Goal: Find specific page/section: Find specific page/section

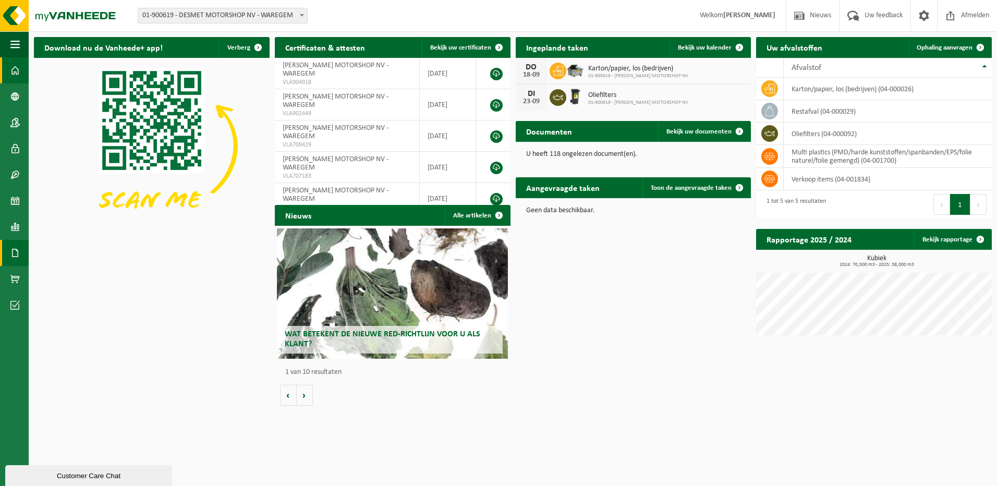
click at [17, 256] on span at bounding box center [14, 253] width 9 height 26
click at [67, 253] on span "Facturen" at bounding box center [74, 253] width 28 height 20
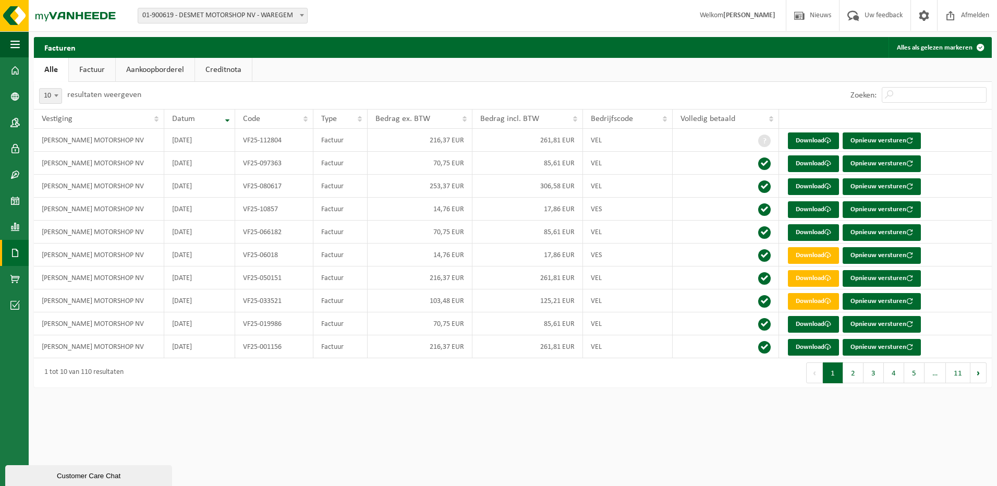
click at [87, 73] on link "Factuur" at bounding box center [92, 70] width 46 height 24
click at [154, 70] on link "Aankoopborderel" at bounding box center [156, 70] width 79 height 24
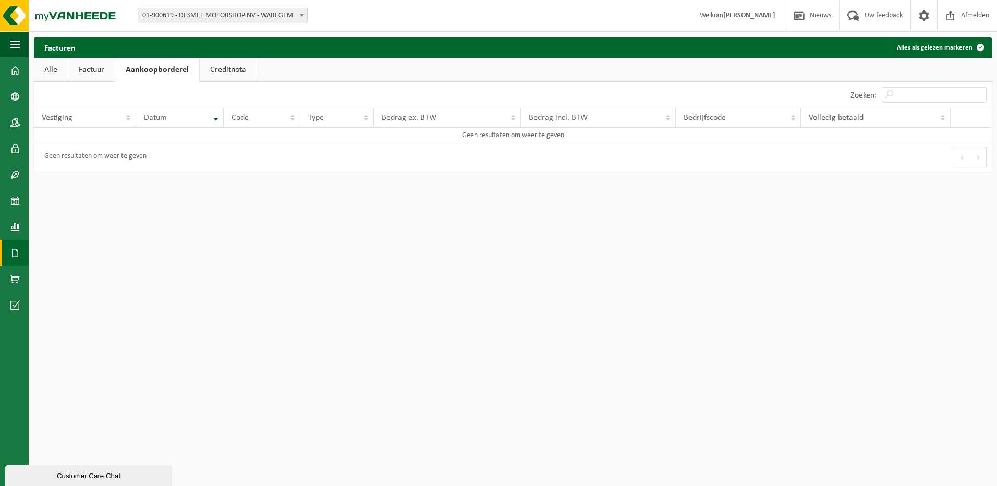
click at [226, 70] on link "Creditnota" at bounding box center [228, 70] width 57 height 24
click at [51, 71] on link "Alle" at bounding box center [51, 70] width 34 height 24
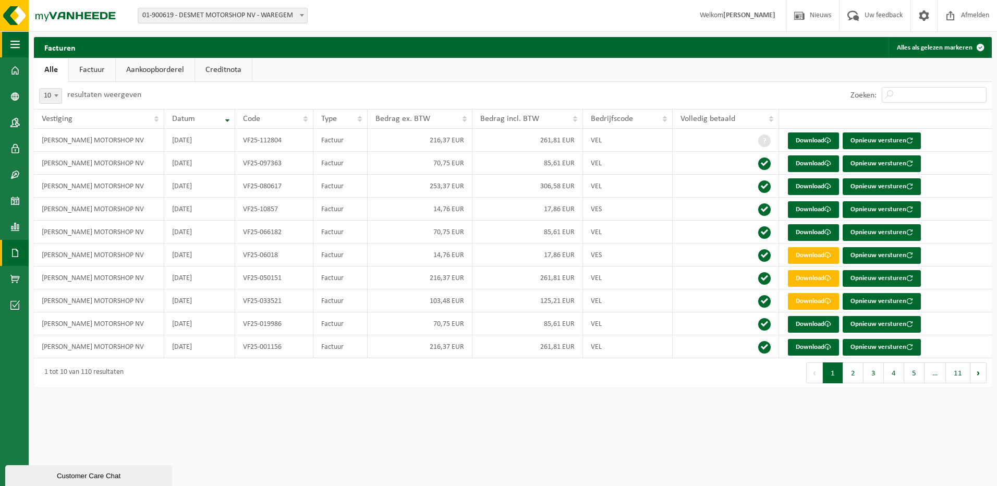
click at [16, 42] on span "button" at bounding box center [14, 44] width 9 height 26
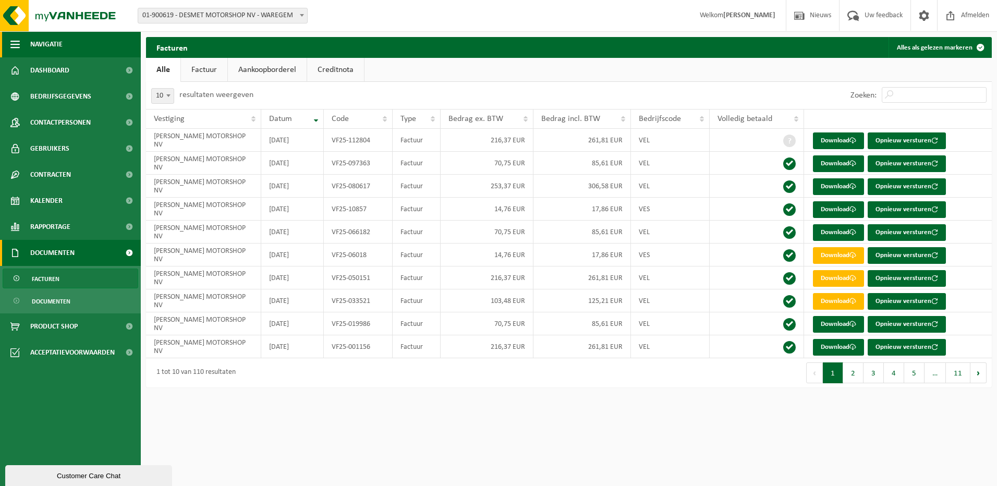
click at [16, 42] on span "button" at bounding box center [14, 44] width 9 height 26
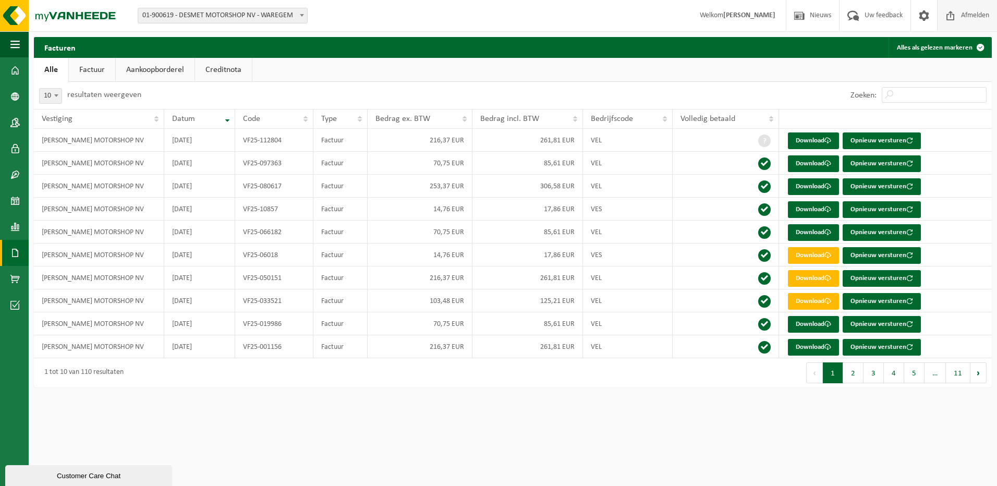
click at [968, 18] on span "Afmelden" at bounding box center [974, 15] width 33 height 31
